Goal: Information Seeking & Learning: Learn about a topic

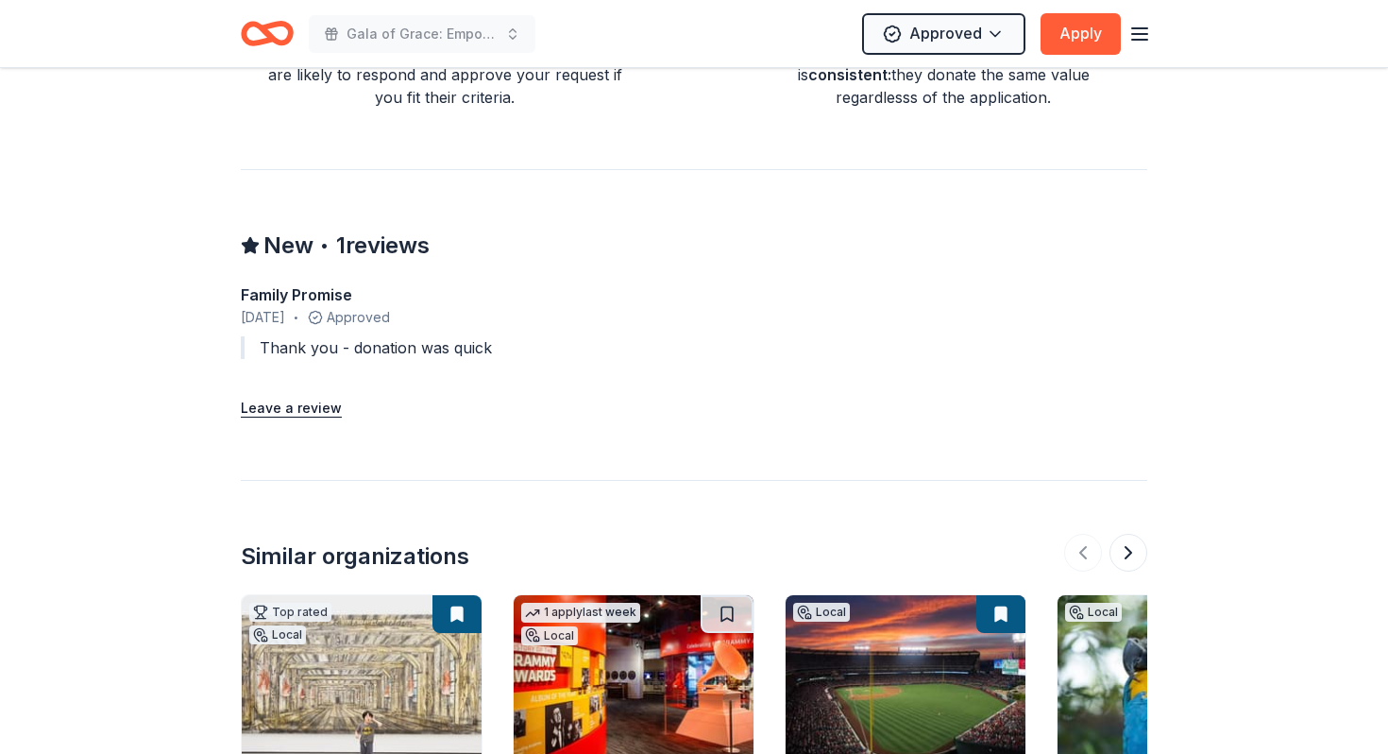
scroll to position [1918, 0]
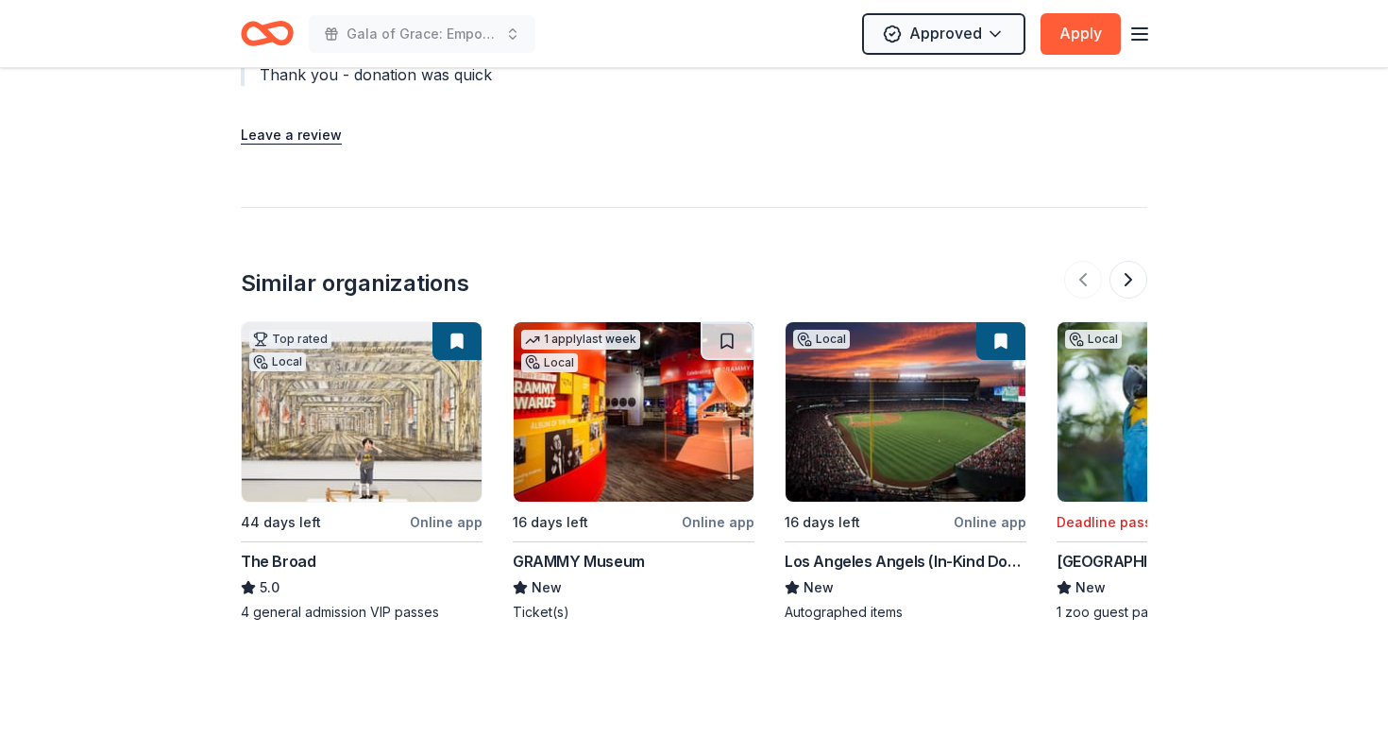
click at [610, 565] on div "GRAMMY Museum" at bounding box center [579, 561] width 132 height 23
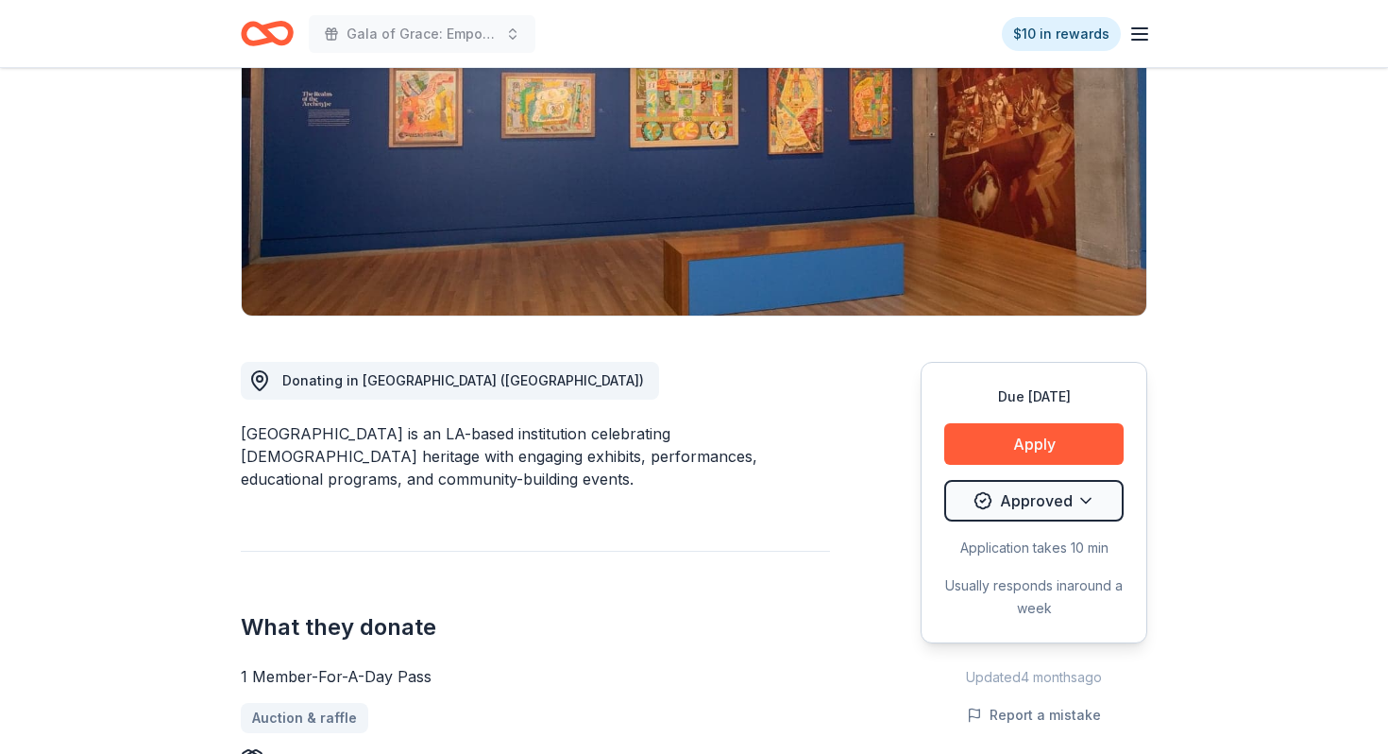
scroll to position [417, 0]
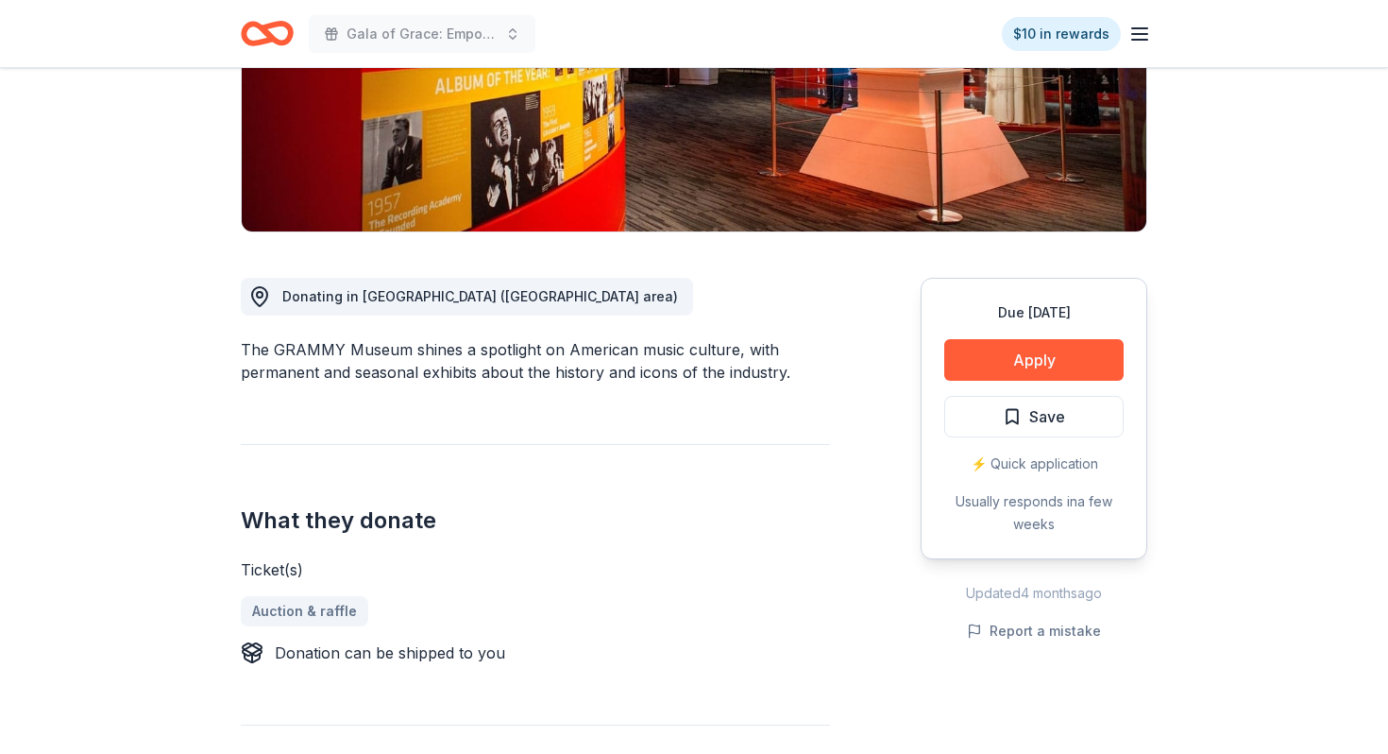
scroll to position [84, 0]
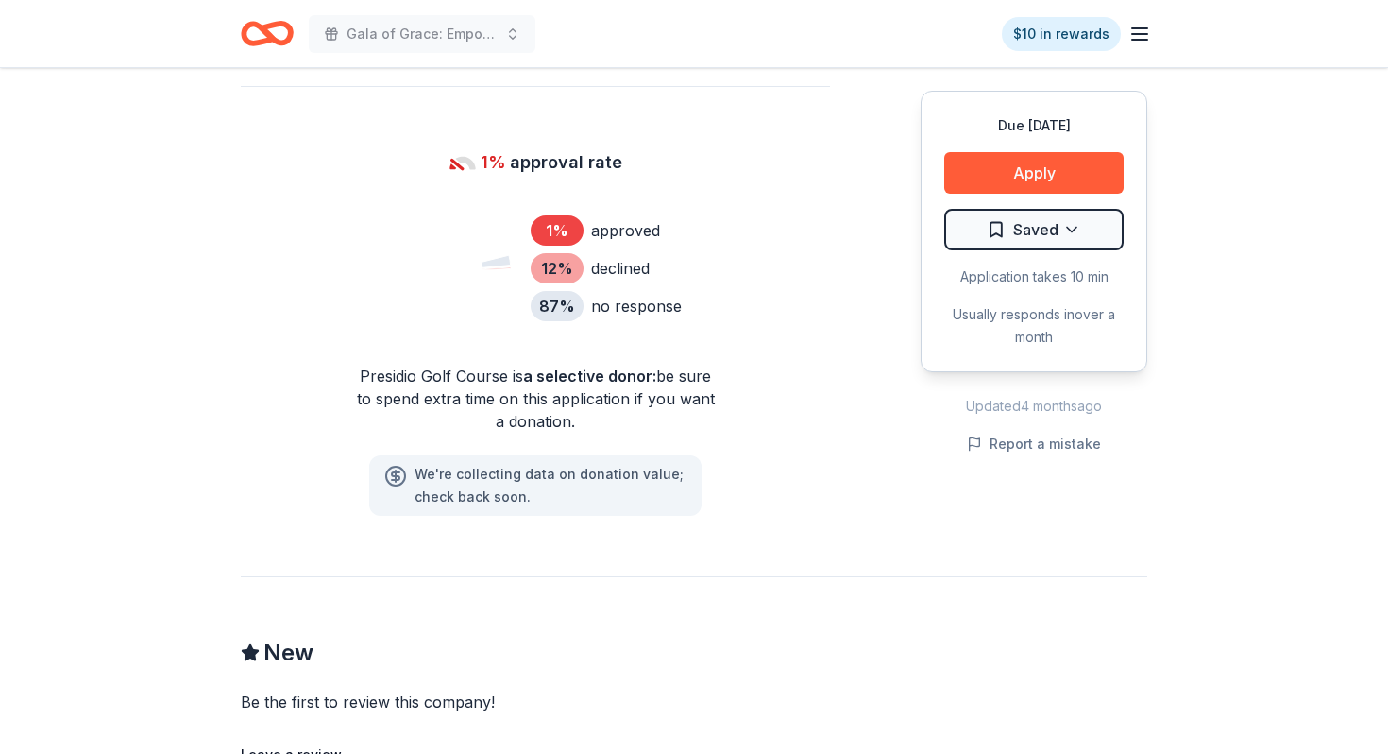
scroll to position [1335, 0]
